Goal: Navigation & Orientation: Find specific page/section

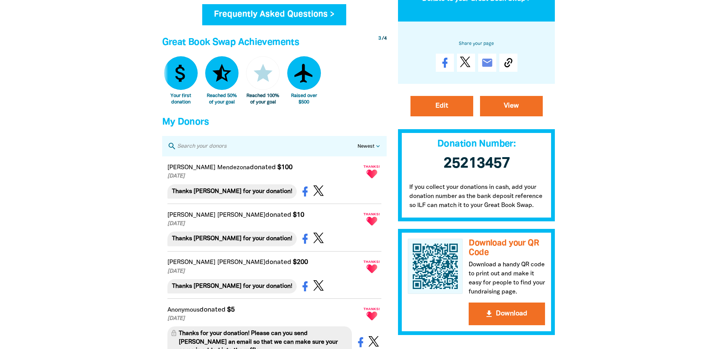
scroll to position [454, 0]
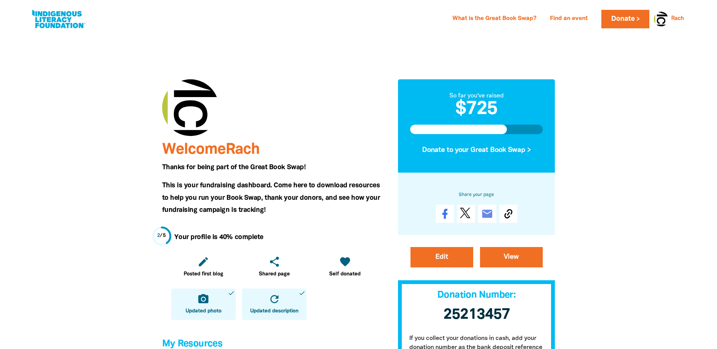
scroll to position [454, 0]
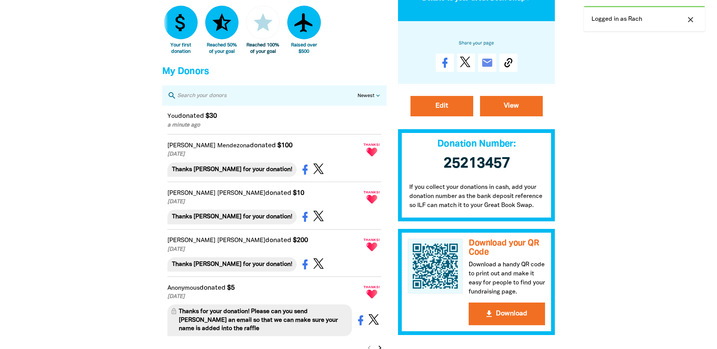
scroll to position [454, 0]
